Goal: Check status: Check status

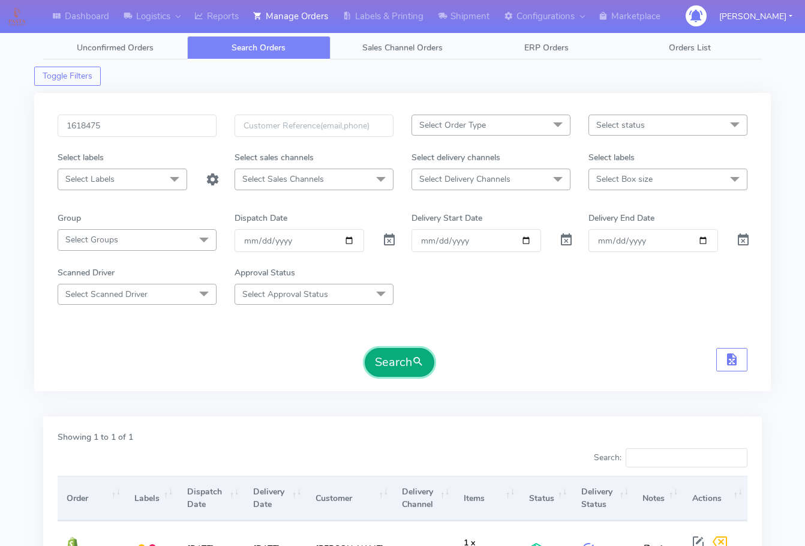
click at [421, 371] on button "Search" at bounding box center [400, 362] width 70 height 29
click at [163, 125] on input "1618475" at bounding box center [137, 126] width 159 height 22
paste input "20174"
type input "1620174"
click at [397, 372] on button "Search" at bounding box center [400, 362] width 70 height 29
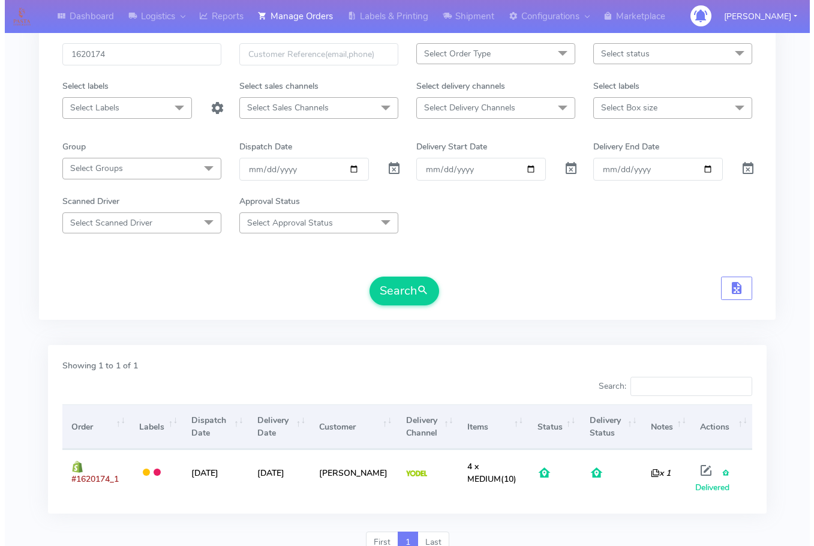
scroll to position [124, 0]
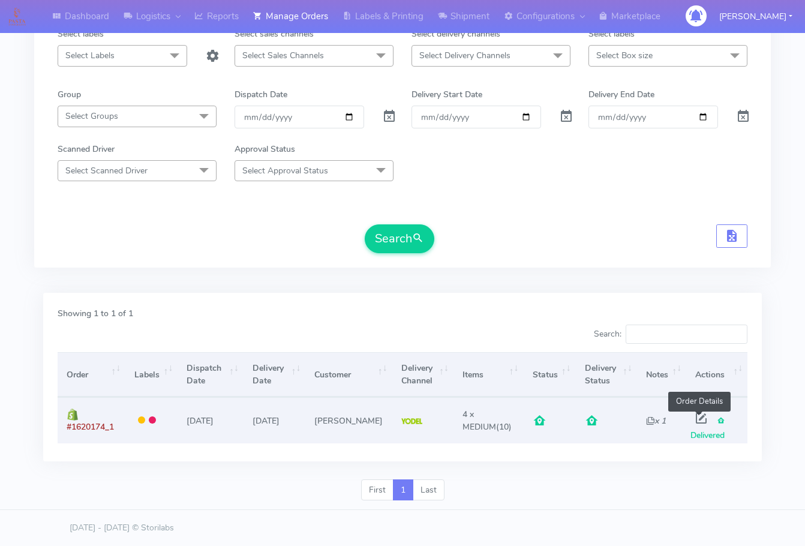
click at [703, 418] on span at bounding box center [702, 420] width 22 height 11
select select "5"
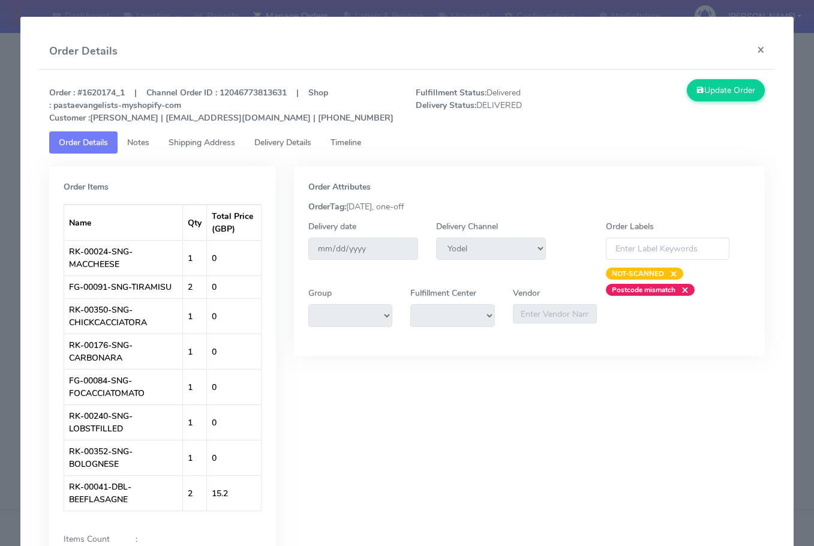
click at [299, 140] on span "Delivery Details" at bounding box center [282, 142] width 57 height 11
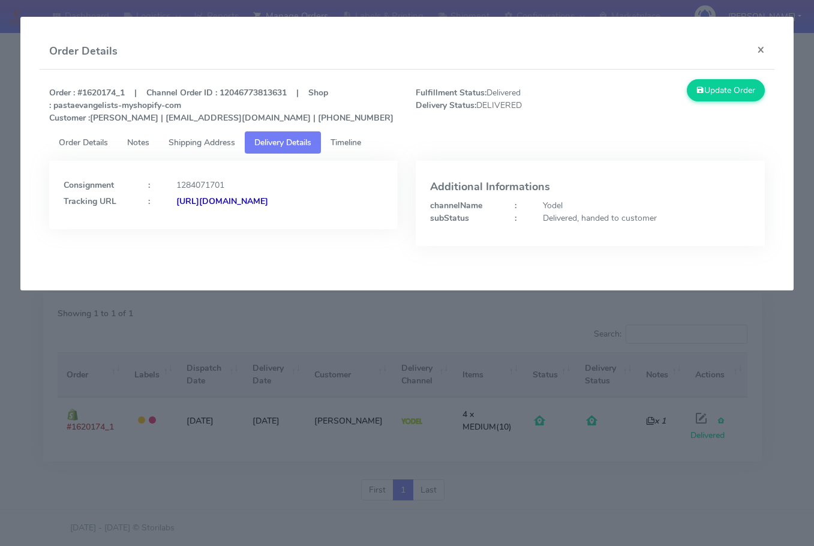
click at [213, 138] on span "Shipping Address" at bounding box center [202, 142] width 67 height 11
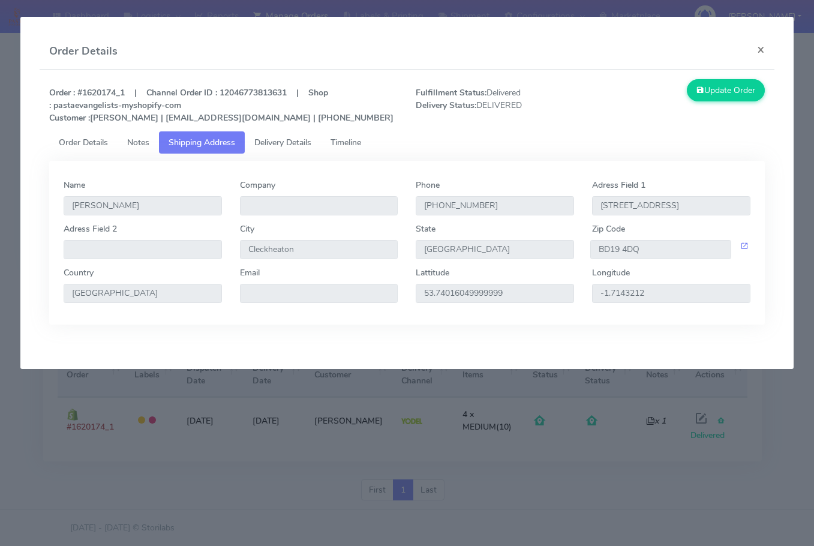
drag, startPoint x: 318, startPoint y: 218, endPoint x: 238, endPoint y: 221, distance: 80.5
click at [238, 221] on div "Company" at bounding box center [319, 201] width 176 height 44
click at [284, 136] on link "Delivery Details" at bounding box center [283, 142] width 76 height 22
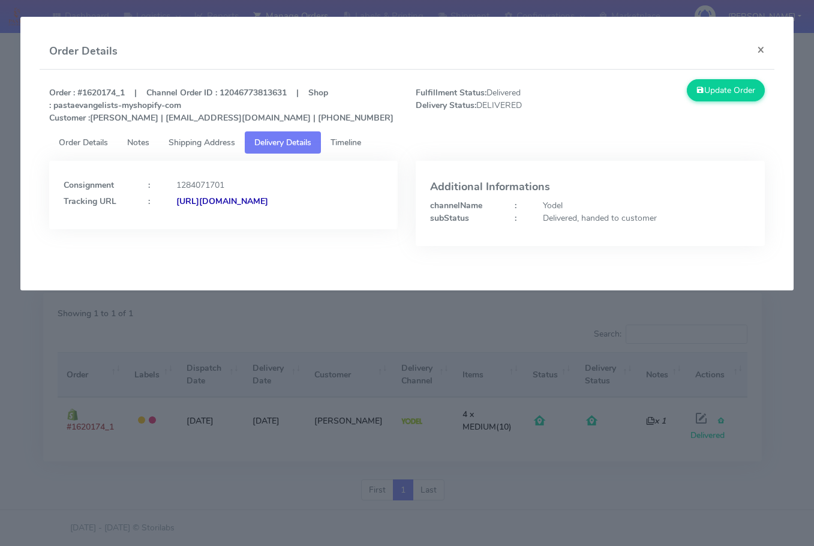
drag, startPoint x: 307, startPoint y: 227, endPoint x: 194, endPoint y: 233, distance: 113.0
click at [194, 229] on div "Consignment : 1284071701 Tracking URL : [URL][DOMAIN_NAME]" at bounding box center [223, 195] width 349 height 68
copy strong "JJD0002249960893557"
click at [761, 49] on button "×" at bounding box center [761, 50] width 27 height 32
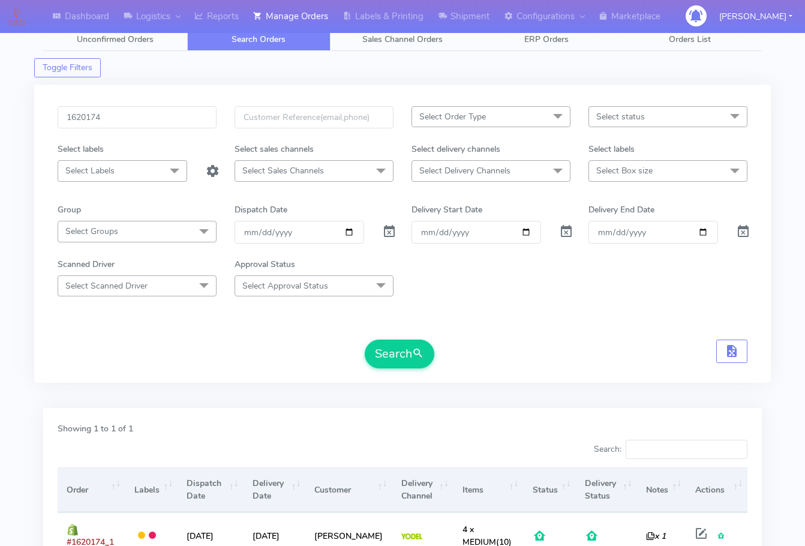
scroll to position [0, 0]
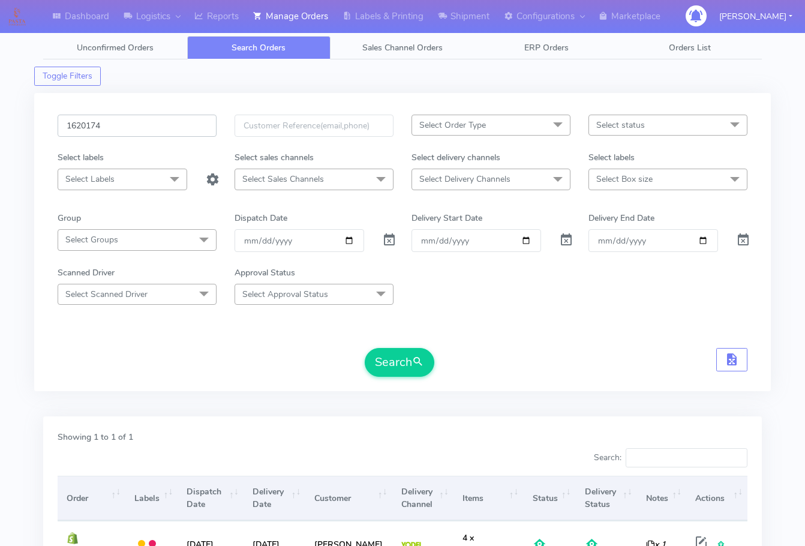
click at [142, 131] on input "1620174" at bounding box center [137, 126] width 159 height 22
paste input "18683"
type input "1618683"
click at [413, 371] on button "Search" at bounding box center [400, 362] width 70 height 29
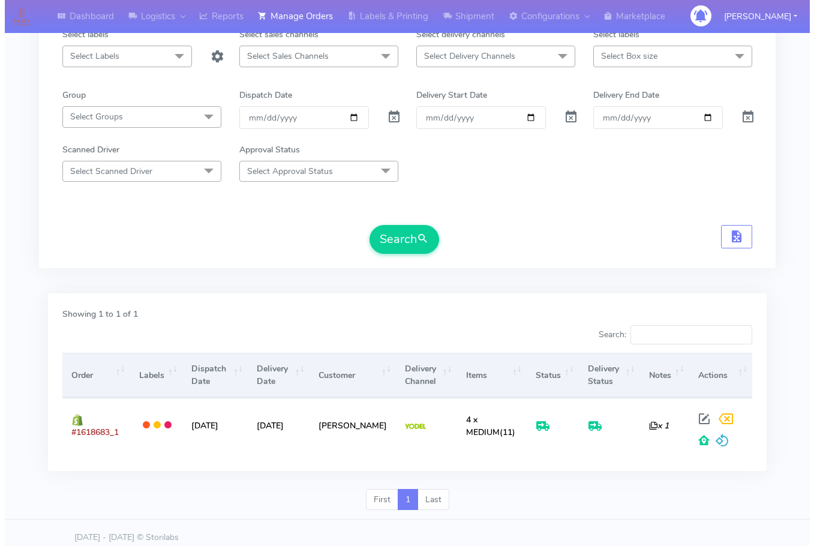
scroll to position [133, 0]
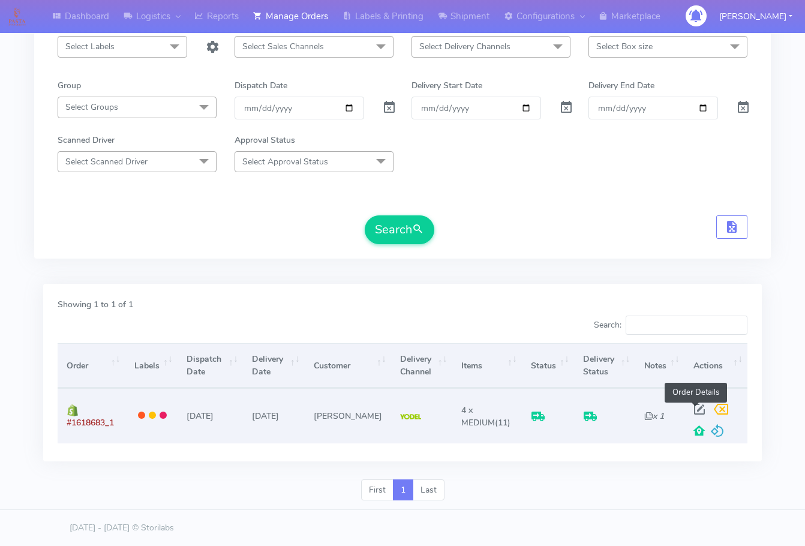
click at [698, 413] on span at bounding box center [700, 411] width 22 height 11
select select "5"
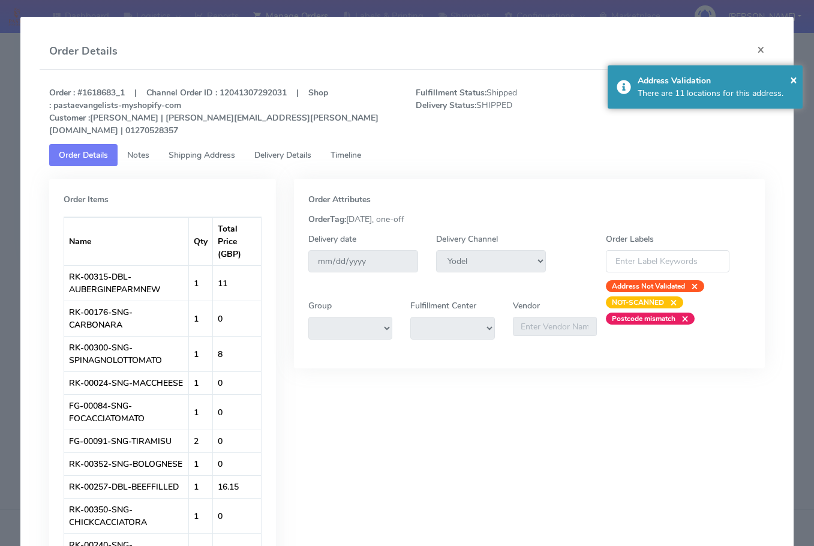
click at [189, 149] on span "Shipping Address" at bounding box center [202, 154] width 67 height 11
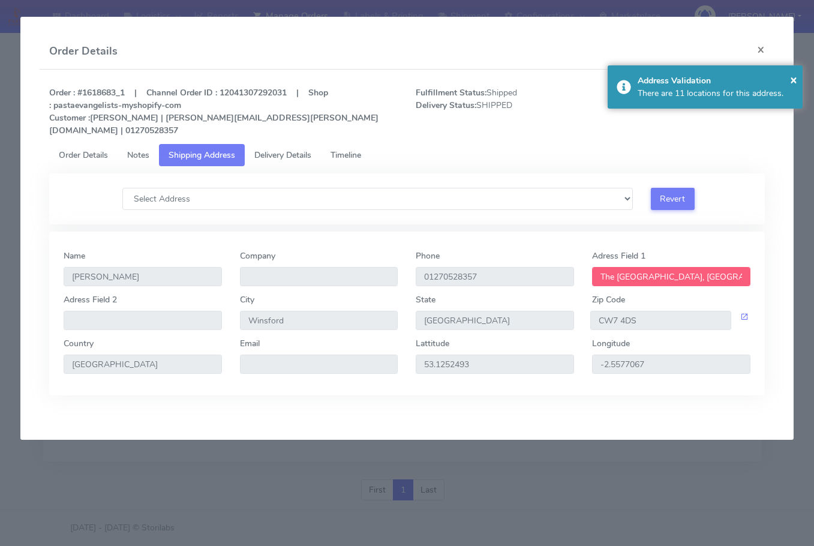
click at [270, 149] on span "Delivery Details" at bounding box center [282, 154] width 57 height 11
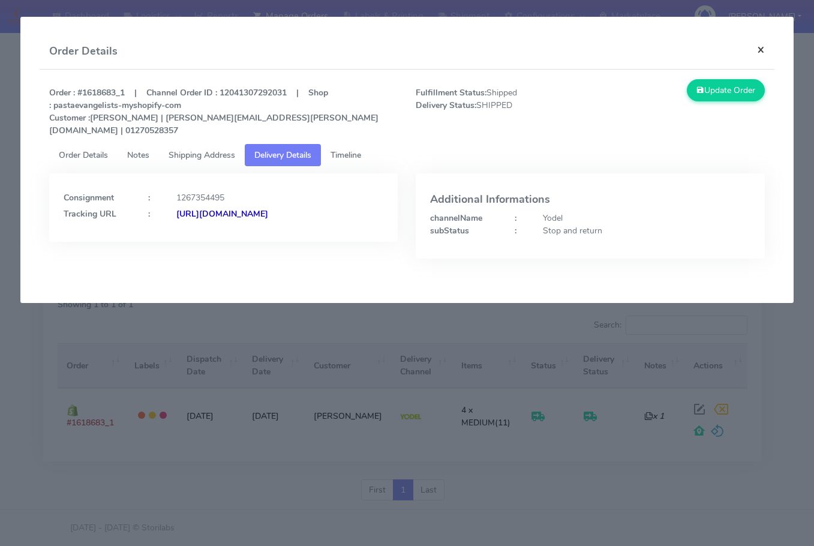
click at [756, 49] on button "×" at bounding box center [761, 50] width 27 height 32
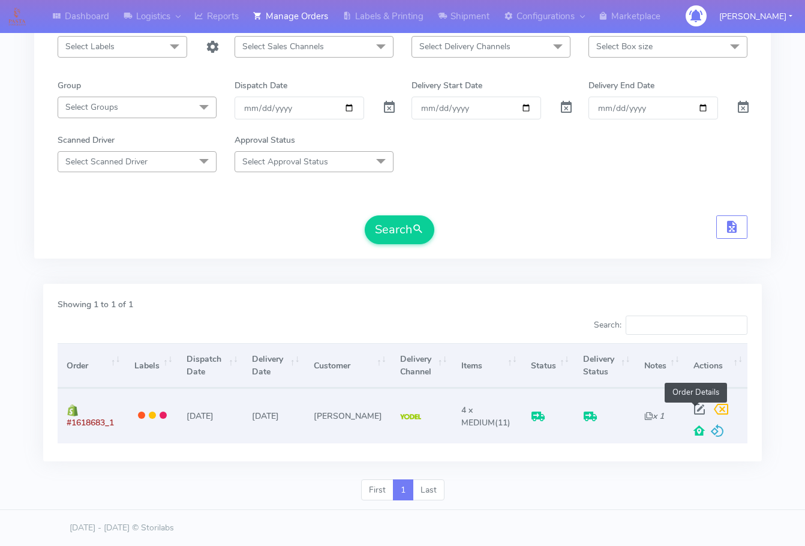
click at [692, 406] on span at bounding box center [700, 411] width 22 height 11
select select "5"
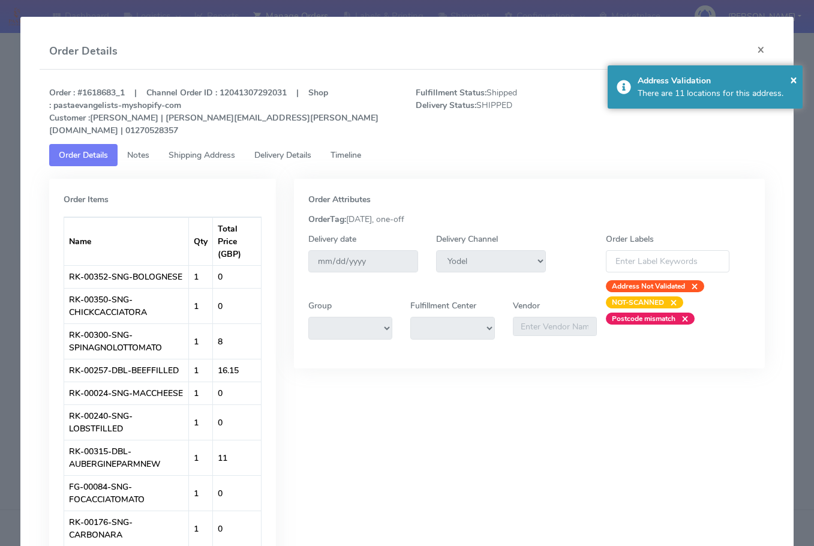
click at [206, 149] on span "Shipping Address" at bounding box center [202, 154] width 67 height 11
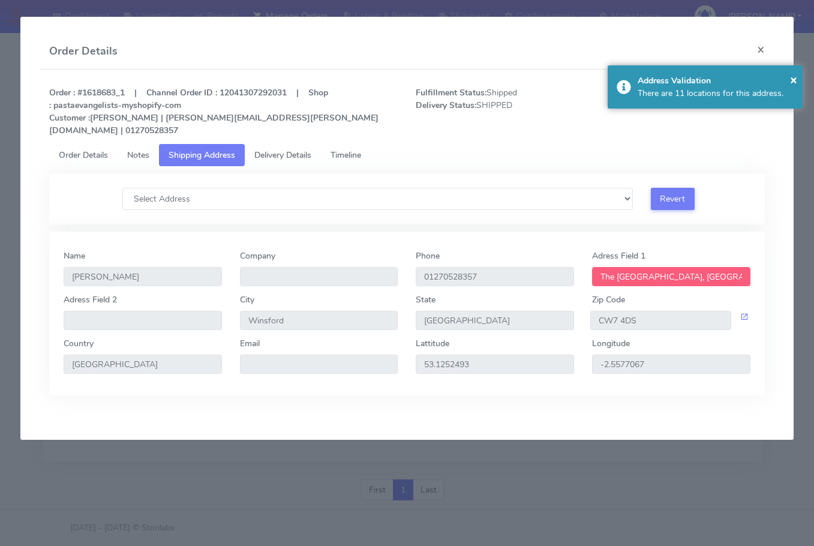
click at [288, 149] on span "Delivery Details" at bounding box center [282, 154] width 57 height 11
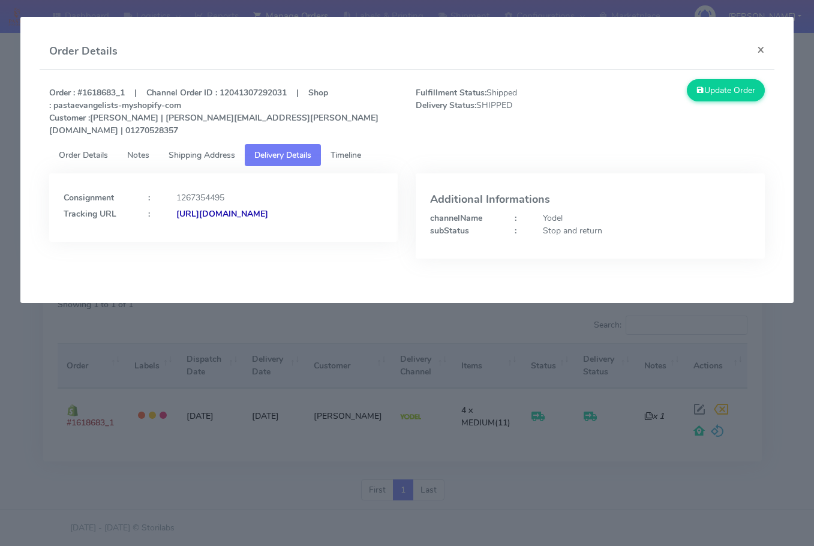
drag, startPoint x: 287, startPoint y: 239, endPoint x: 193, endPoint y: 239, distance: 94.8
click at [193, 239] on div "Consignment : 1267354495 Tracking URL : [URL][DOMAIN_NAME]" at bounding box center [223, 207] width 349 height 68
copy strong "JJD0002249960882819"
click at [760, 53] on button "×" at bounding box center [761, 50] width 27 height 32
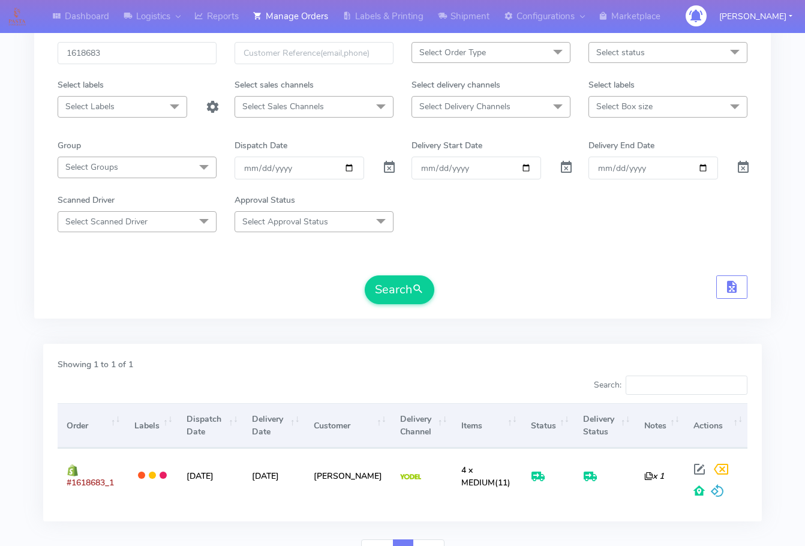
scroll to position [13, 0]
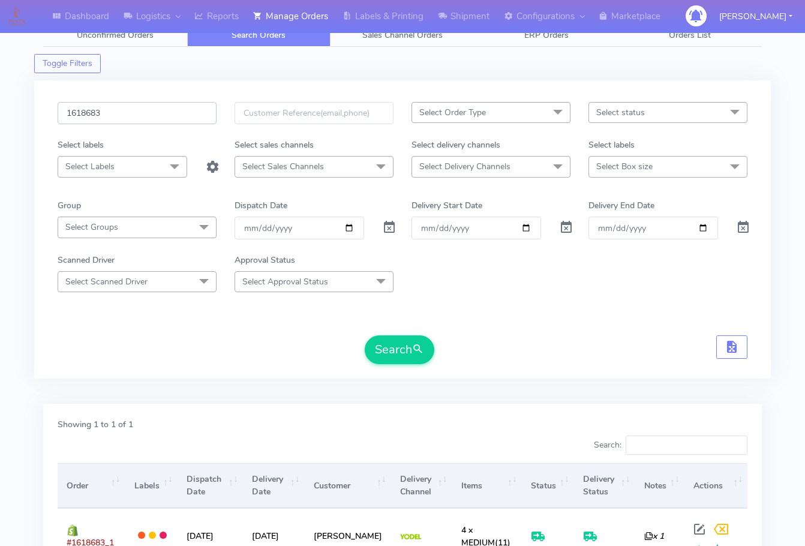
click at [130, 118] on input "1618683" at bounding box center [137, 113] width 159 height 22
paste input "9657"
type input "1619657"
click at [377, 343] on button "Search" at bounding box center [400, 349] width 70 height 29
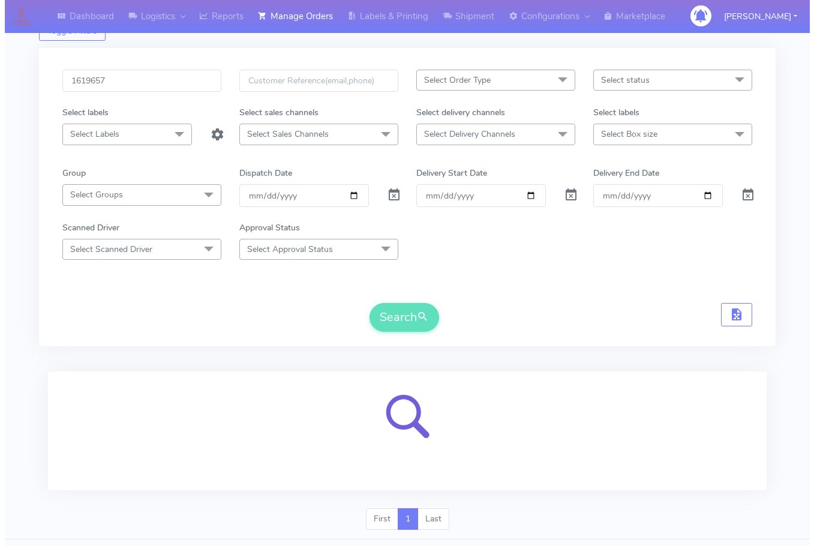
scroll to position [74, 0]
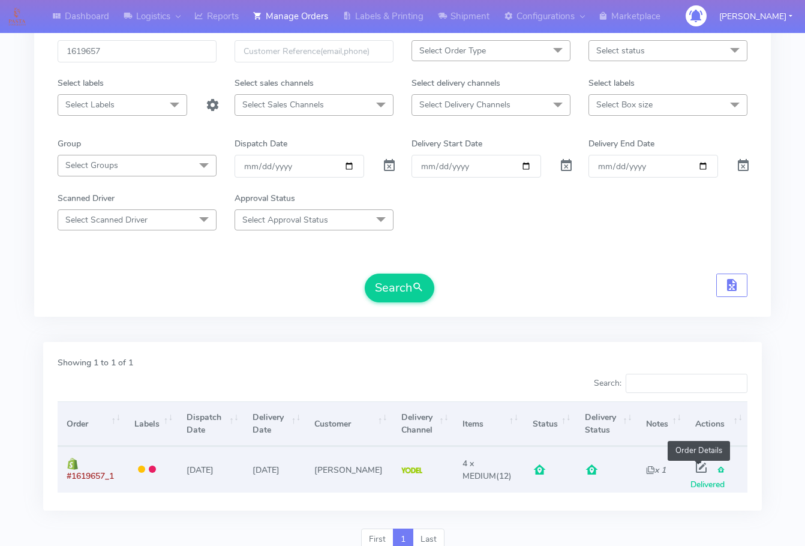
click at [700, 469] on span at bounding box center [702, 469] width 22 height 11
select select "5"
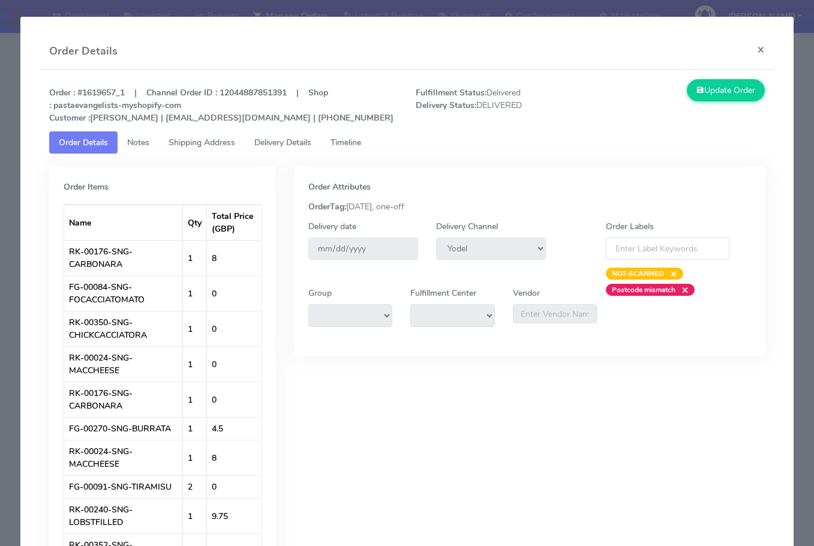
click at [205, 142] on span "Shipping Address" at bounding box center [202, 142] width 67 height 11
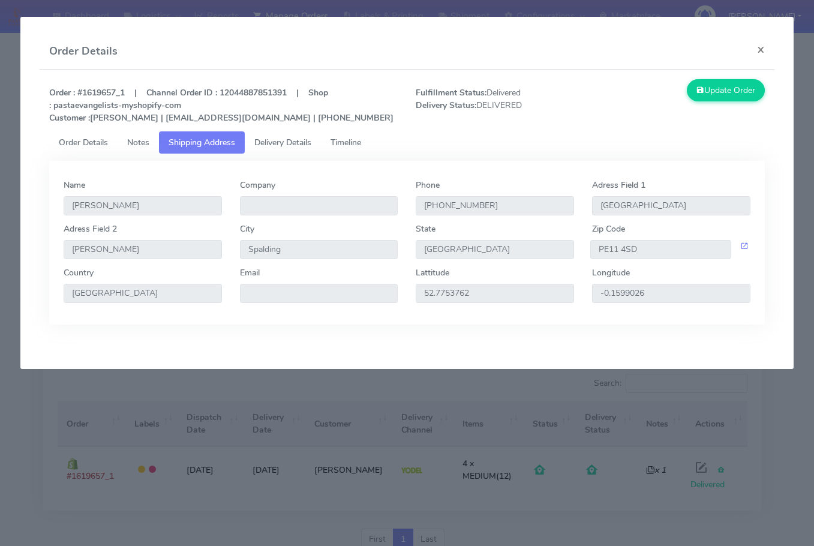
click at [277, 137] on span "Delivery Details" at bounding box center [282, 142] width 57 height 11
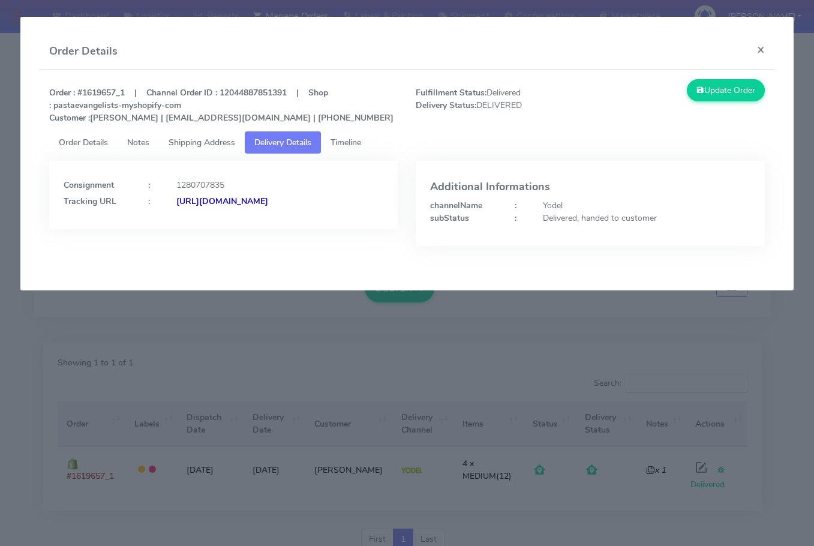
drag, startPoint x: 343, startPoint y: 230, endPoint x: 194, endPoint y: 245, distance: 149.6
click at [194, 245] on div "Consignment : 1280707835 Tracking URL : [URL][DOMAIN_NAME]" at bounding box center [223, 212] width 367 height 103
copy strong "JJD0002249960890838"
